Goal: Task Accomplishment & Management: Use online tool/utility

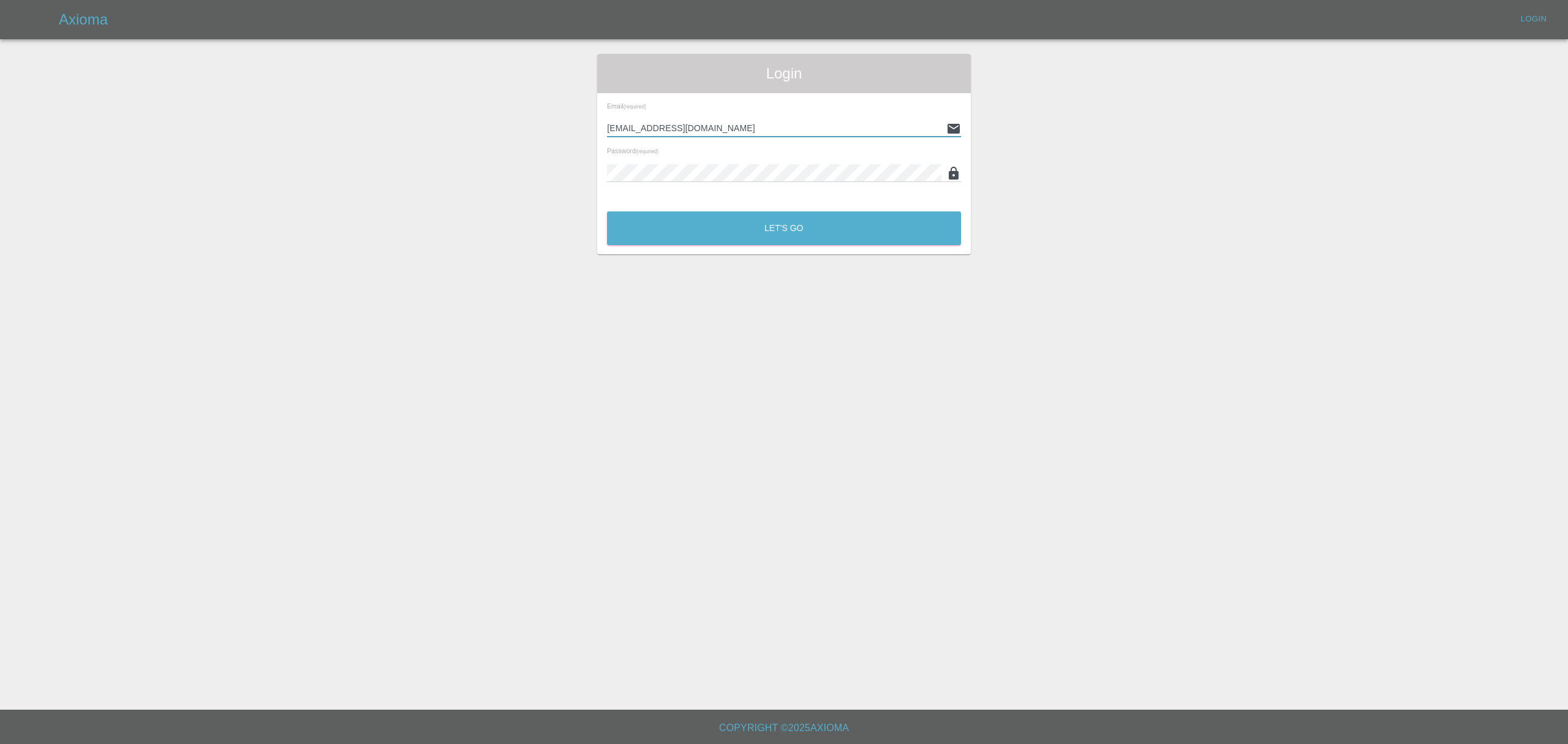
drag, startPoint x: 770, startPoint y: 134, endPoint x: 562, endPoint y: 128, distance: 208.1
click at [527, 130] on div "Login Email (required) mjrcosmeticcarrepairs@gmail.com Password (required) Let'…" at bounding box center [784, 154] width 1567 height 200
type input "stefano.sironi@axioma.co.uk"
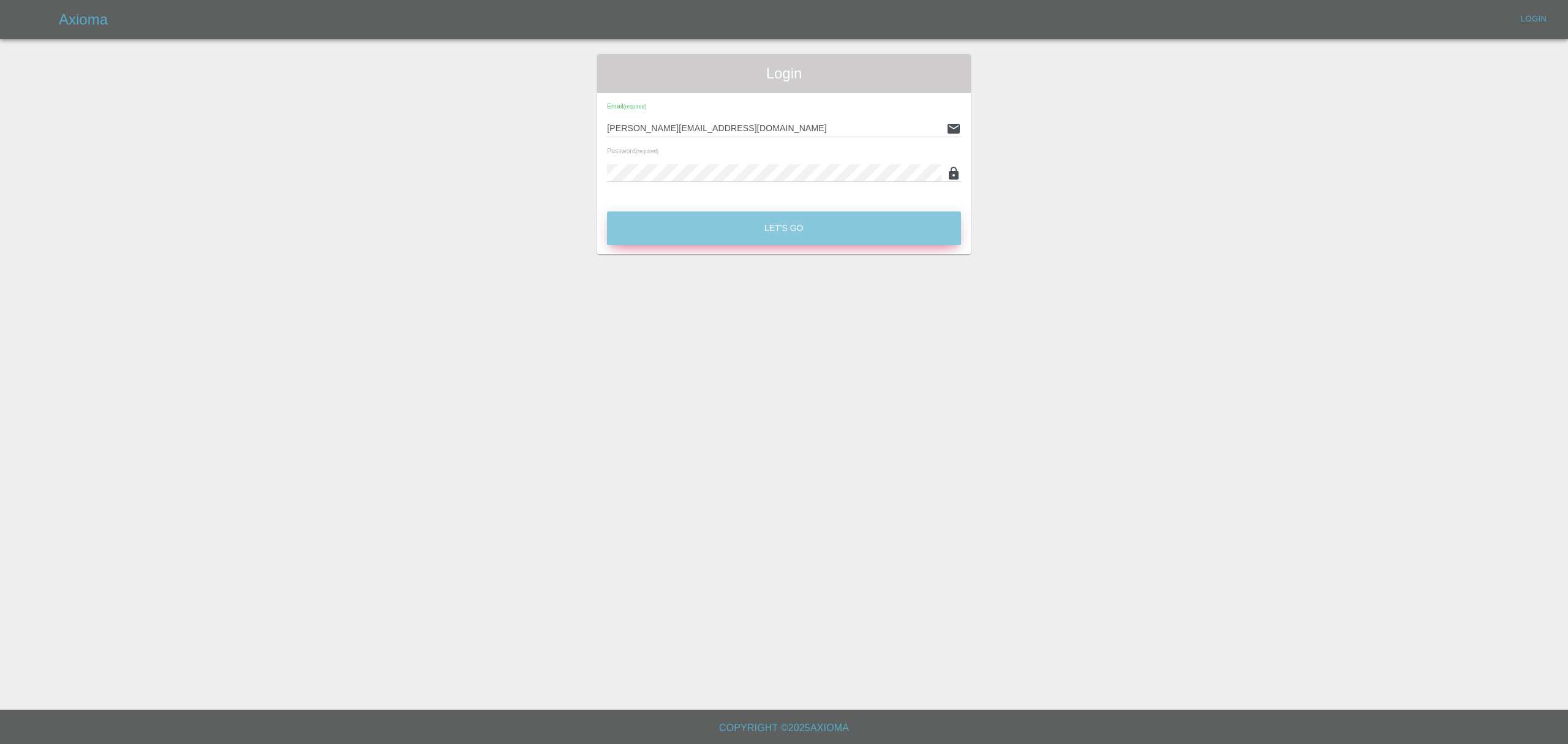
click at [773, 227] on button "Let's Go" at bounding box center [784, 229] width 354 height 34
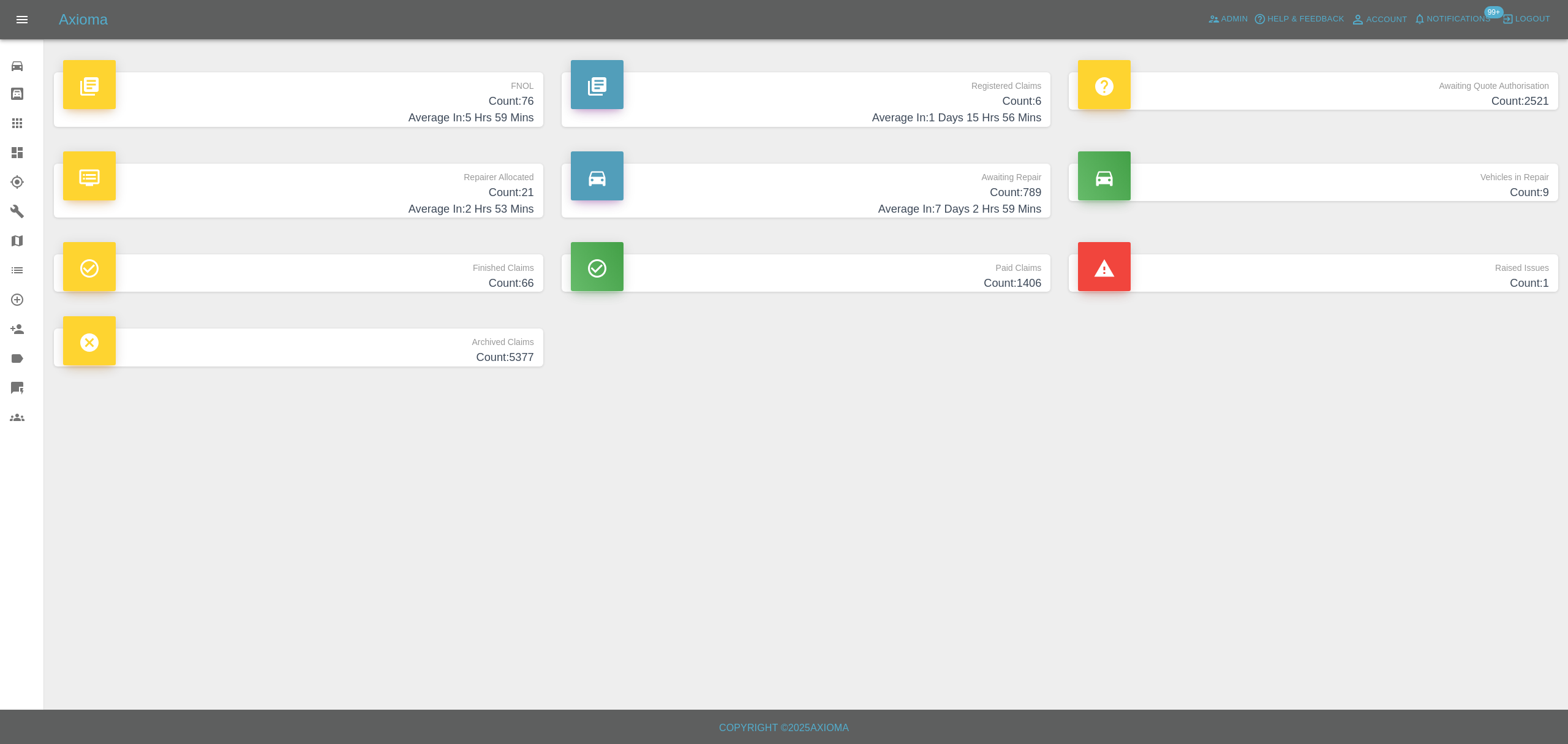
click at [17, 111] on link "Claims" at bounding box center [22, 123] width 43 height 29
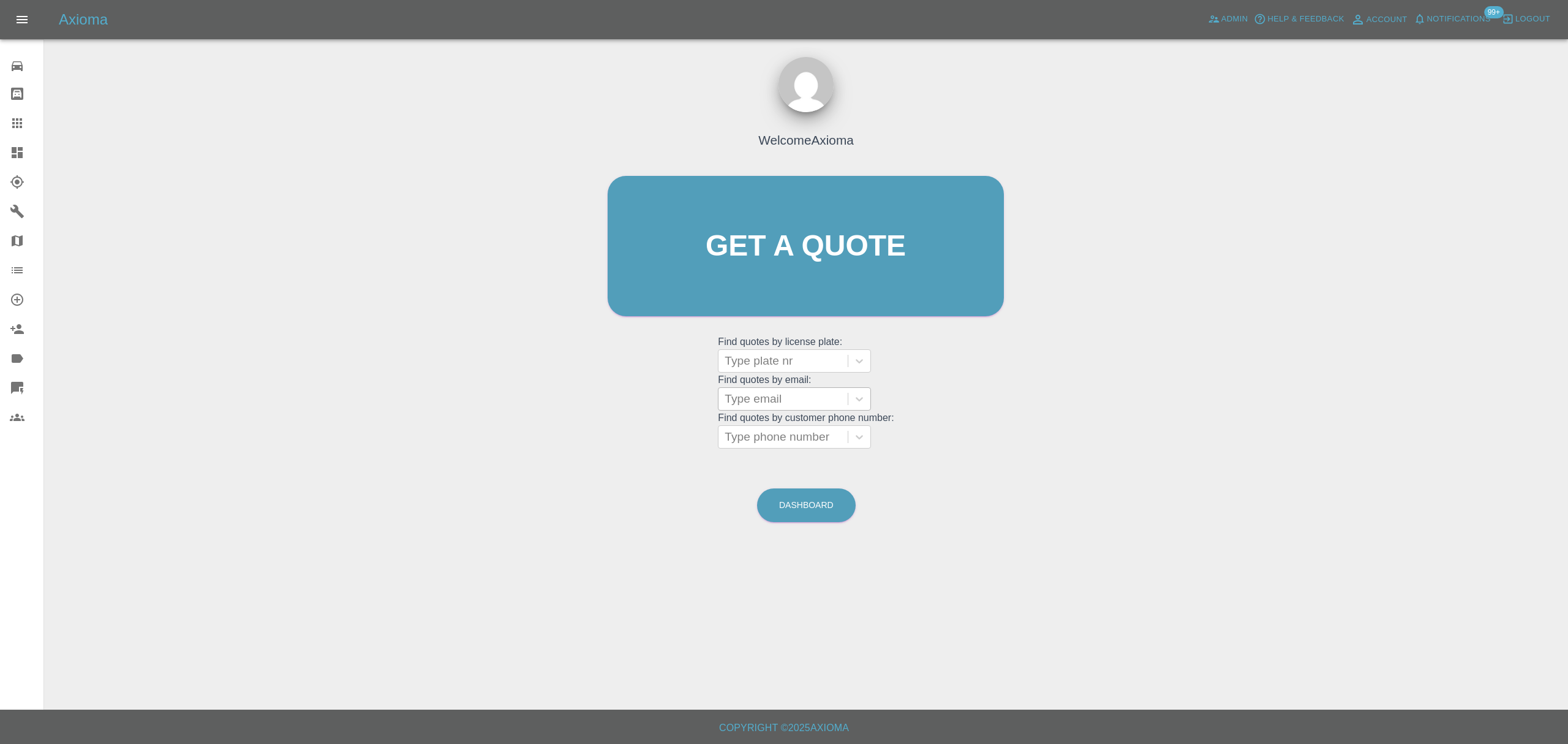
click at [759, 410] on div "Type email" at bounding box center [783, 399] width 129 height 22
paste input "babsmeeke1@gmail.com"
type input "babsmeeke1@gmail.com"
click at [782, 432] on div "M33KEJ, Finished" at bounding box center [795, 430] width 153 height 24
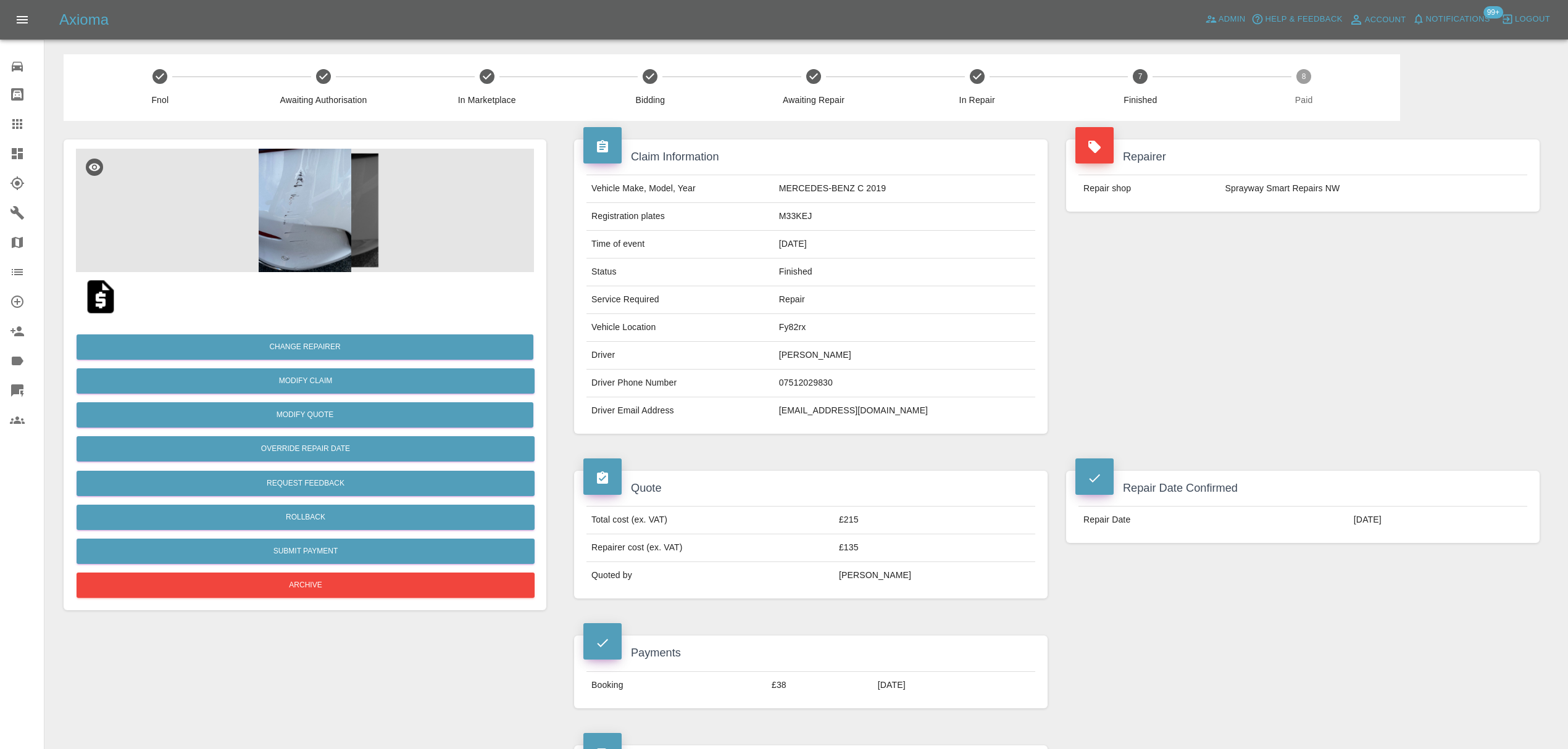
click at [855, 417] on td "babsmeeke1@gmail.com" at bounding box center [905, 411] width 261 height 27
copy div "babsmeeke1@gmail.com"
click at [14, 131] on link "Claims" at bounding box center [22, 124] width 44 height 29
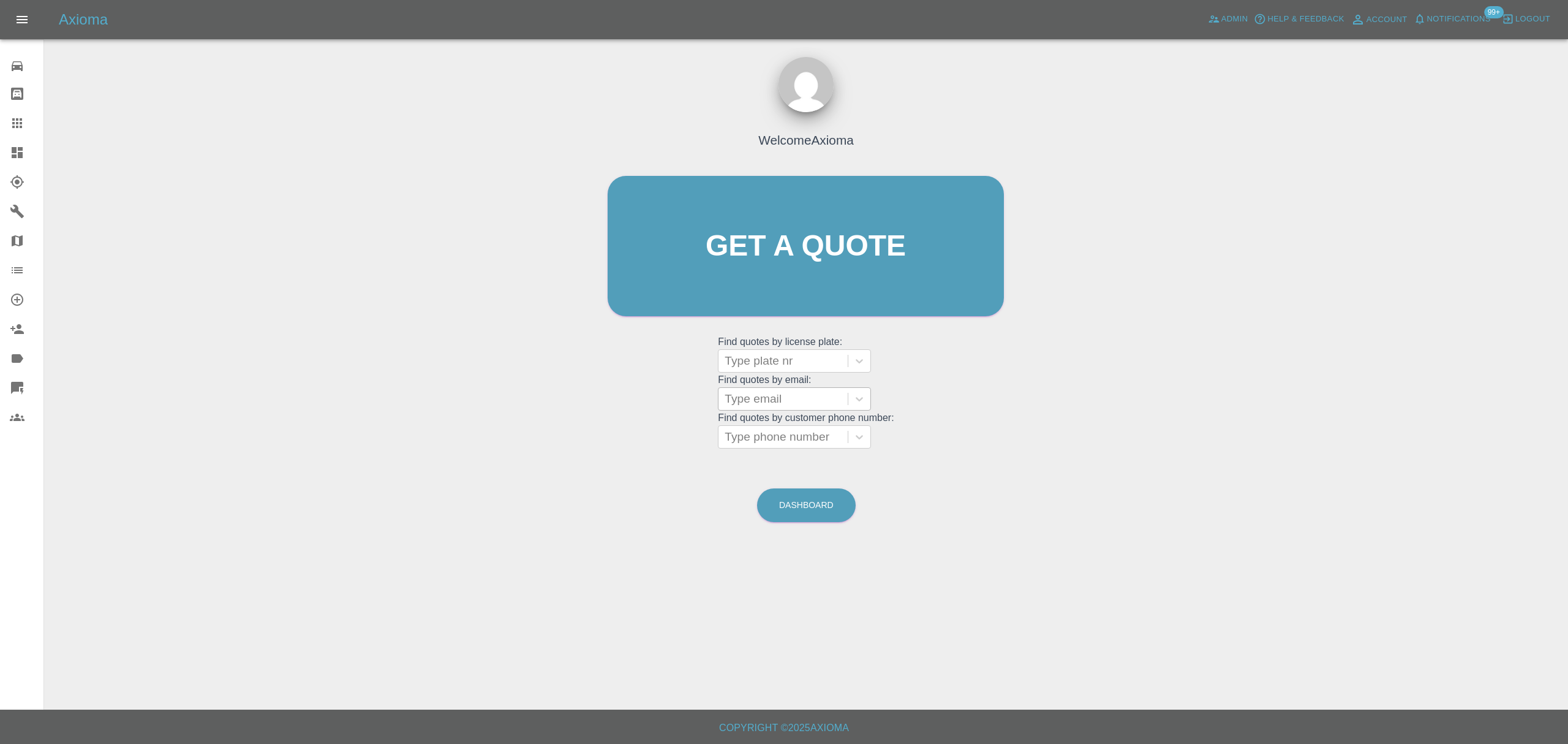
click at [795, 404] on div at bounding box center [783, 399] width 117 height 17
paste input "mirella_cernat@yahoo.com"
type input "mirella_cernat@yahoo.com"
click at [792, 425] on div "SN23FOS, Finished" at bounding box center [795, 430] width 153 height 24
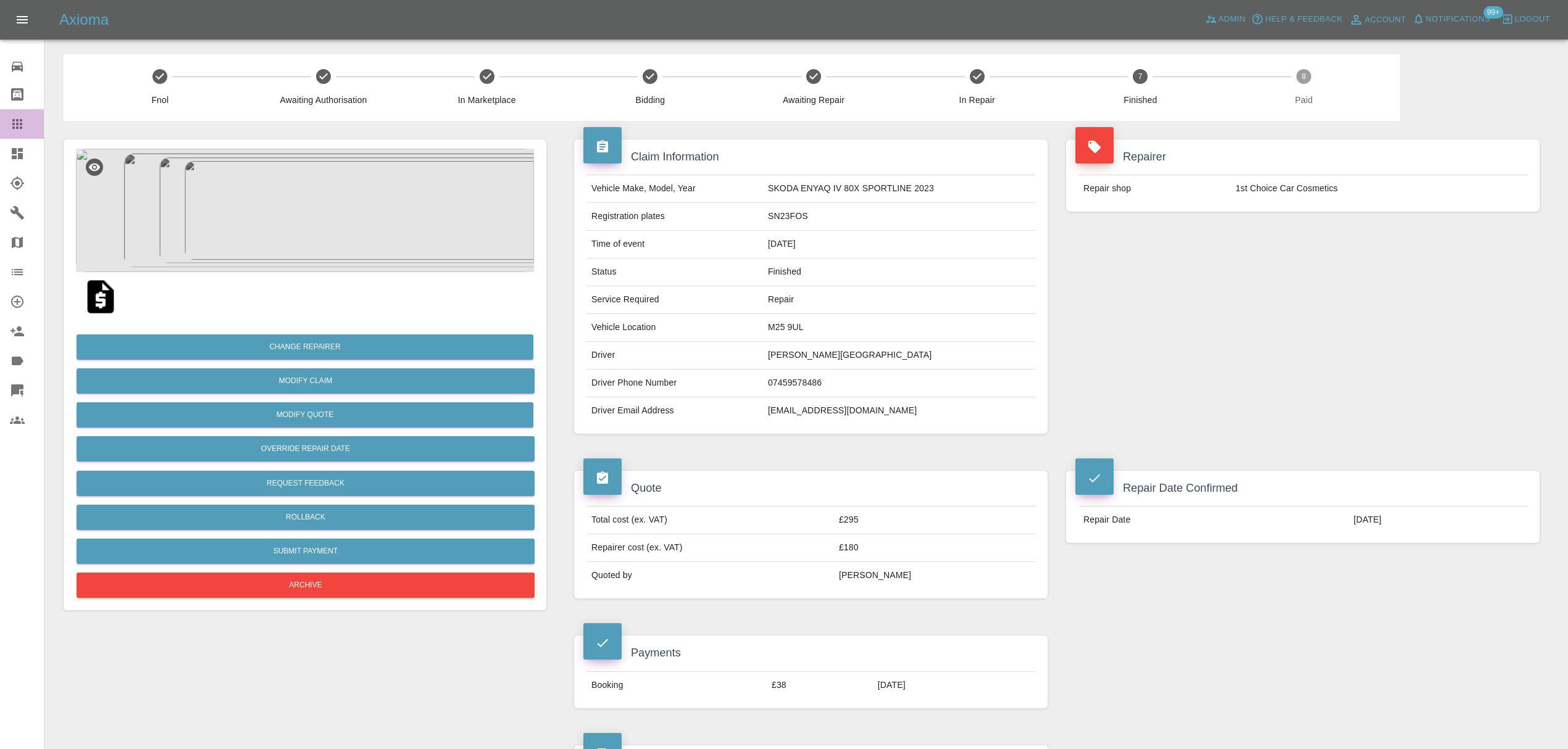
drag, startPoint x: 36, startPoint y: 126, endPoint x: 45, endPoint y: 130, distance: 9.8
click at [36, 126] on div at bounding box center [27, 124] width 35 height 15
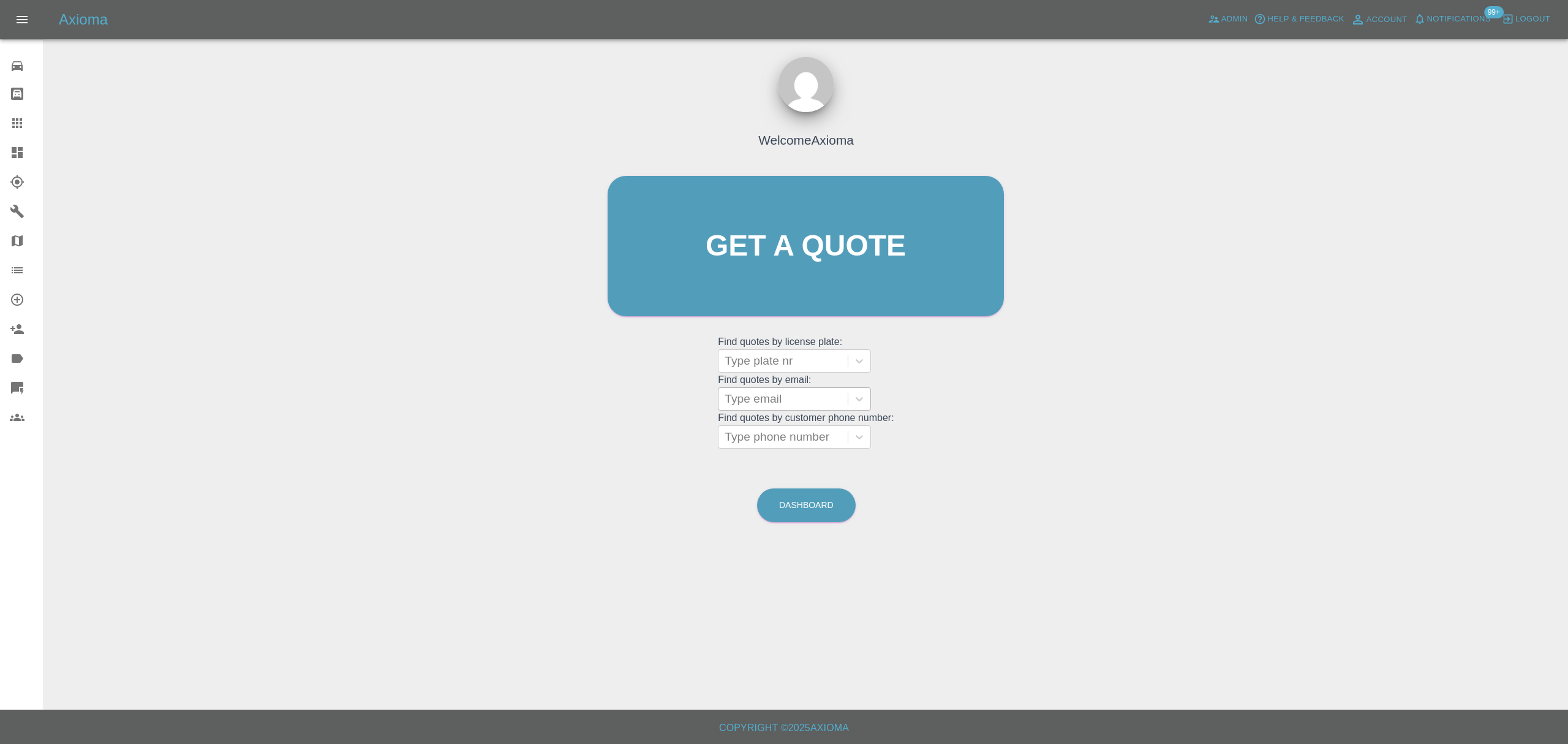
click at [780, 397] on div at bounding box center [783, 399] width 117 height 17
paste input "j.mandavia@btconnect.com"
type input "j.mandavia@btconnect.com"
click at [806, 433] on div "LF24UVJ, Finished" at bounding box center [795, 430] width 153 height 24
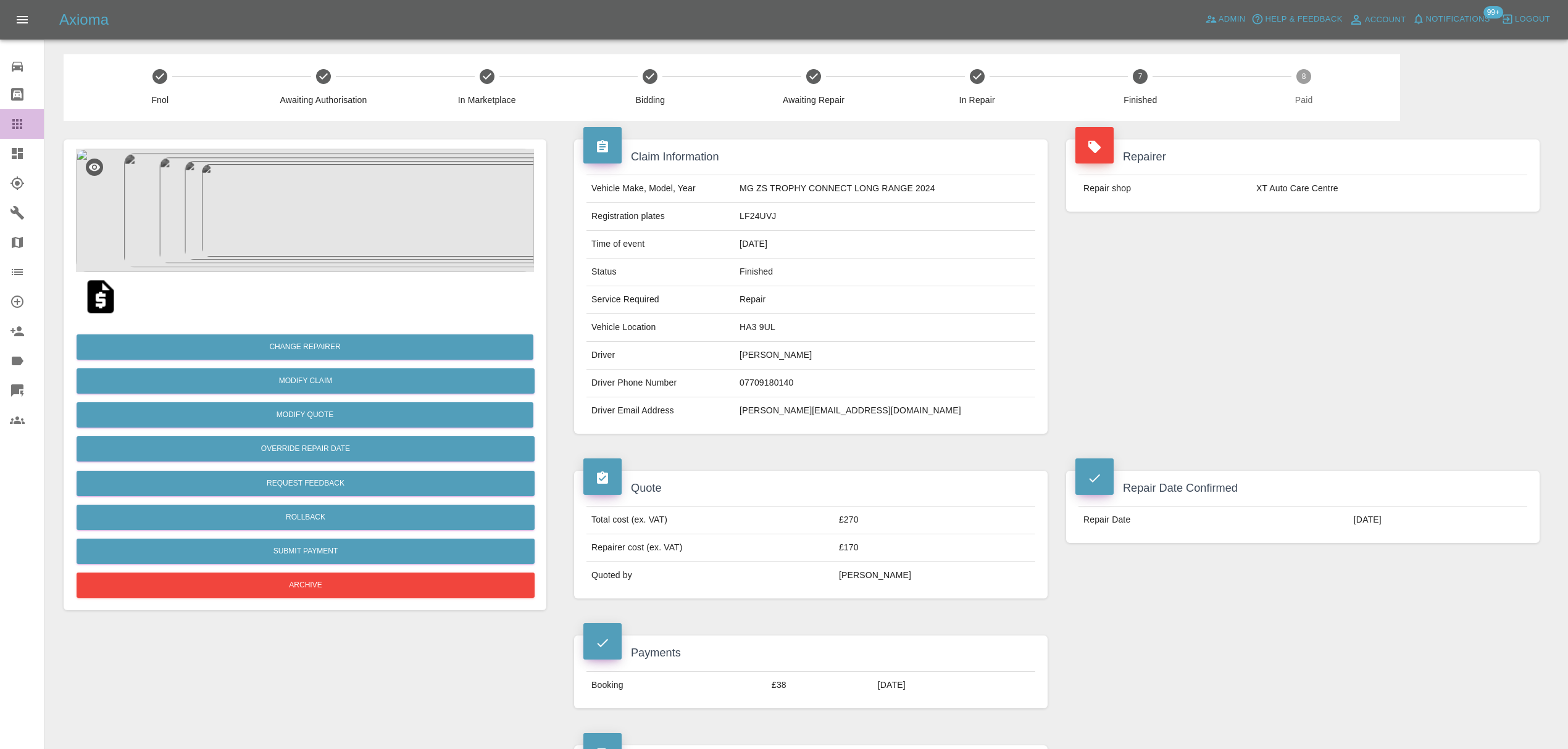
click at [20, 131] on link "Claims" at bounding box center [22, 124] width 44 height 29
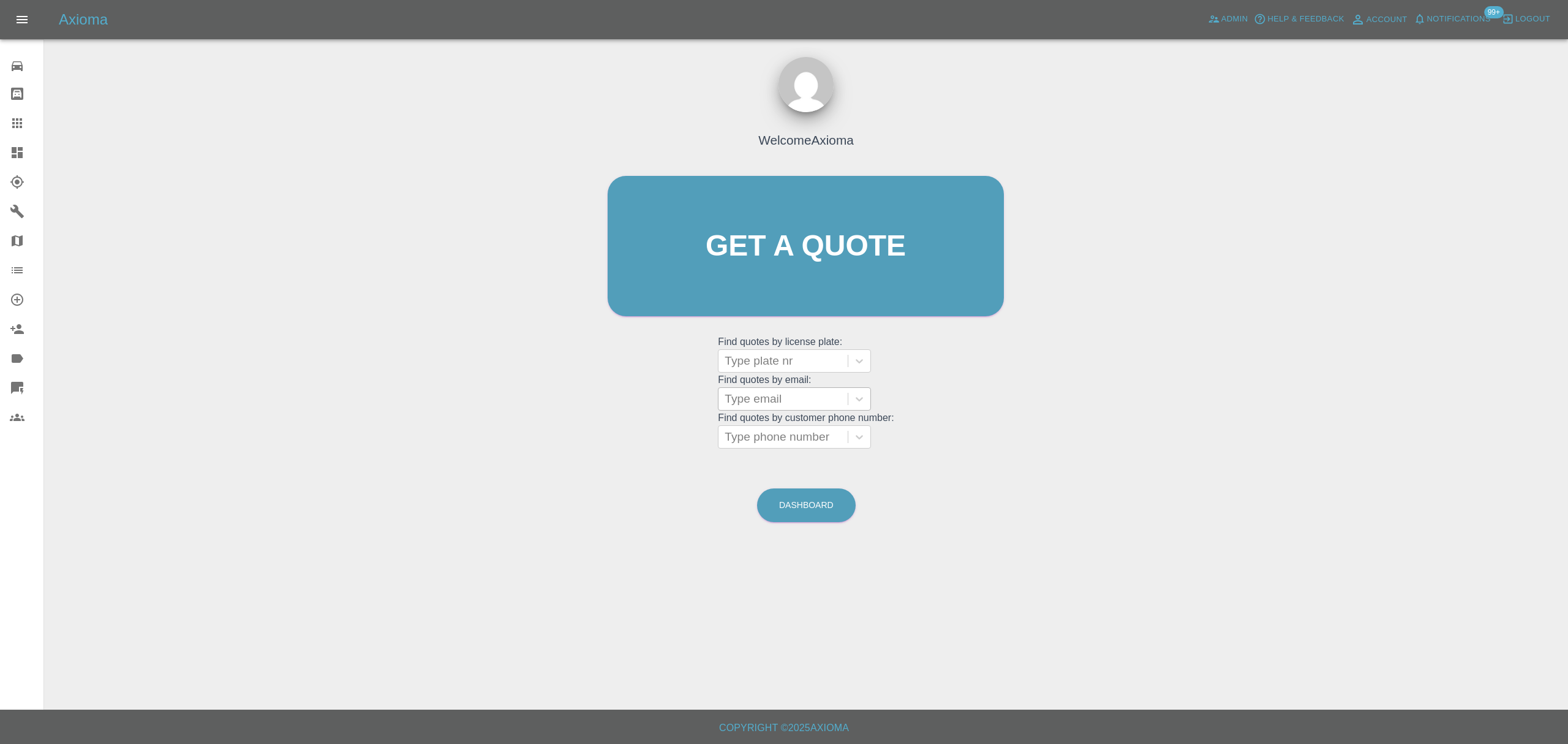
click at [797, 387] on div "Type email" at bounding box center [795, 399] width 153 height 23
paste input "toteng73@hotmail.co.uk"
type input "toteng73@hotmail.co.uk"
click at [795, 425] on div "LP72 KTA, Finished" at bounding box center [795, 430] width 153 height 24
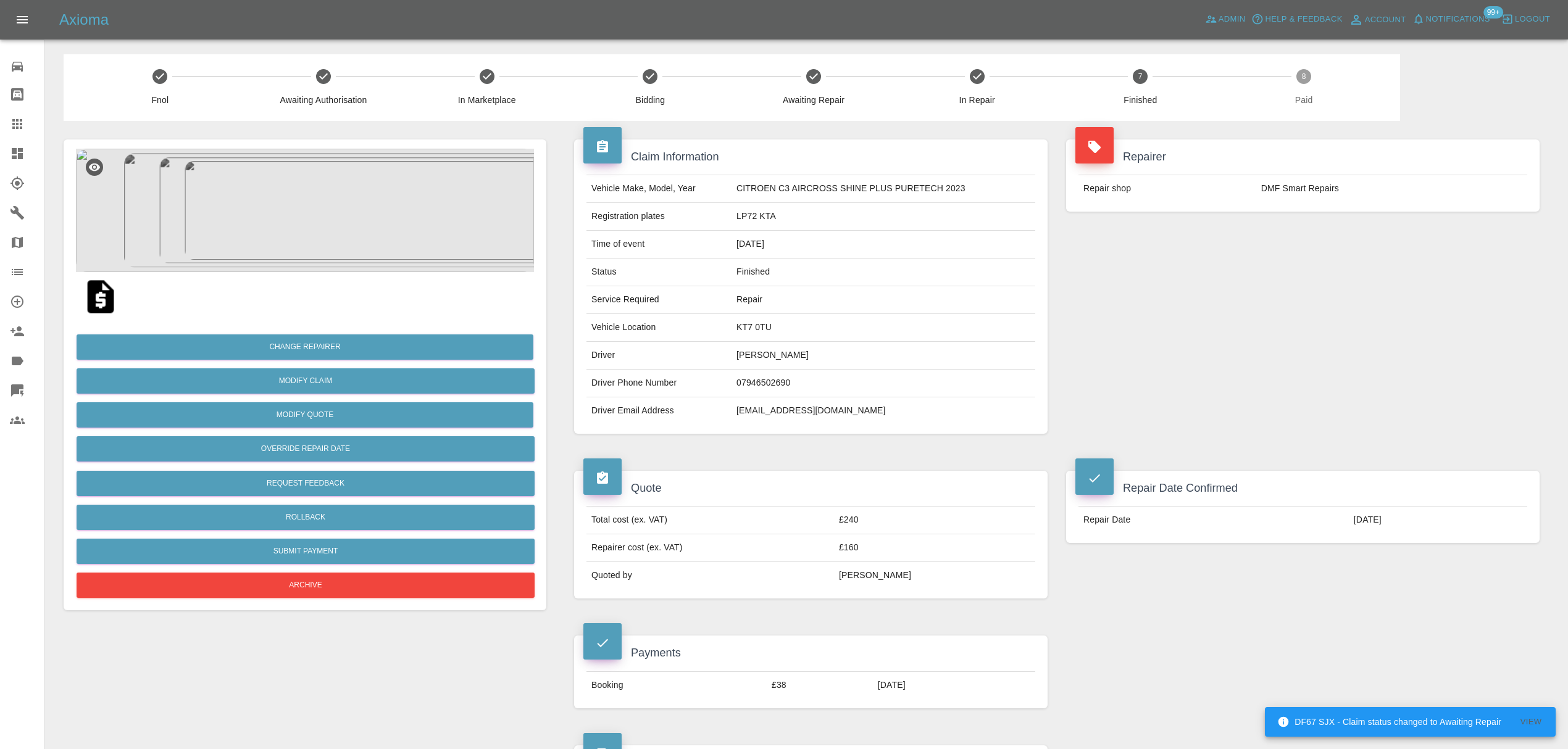
click at [781, 412] on td "toteng73@hotmail.co.uk" at bounding box center [883, 411] width 304 height 27
copy div "toteng73@hotmail.co.uk"
